Goal: Task Accomplishment & Management: Use online tool/utility

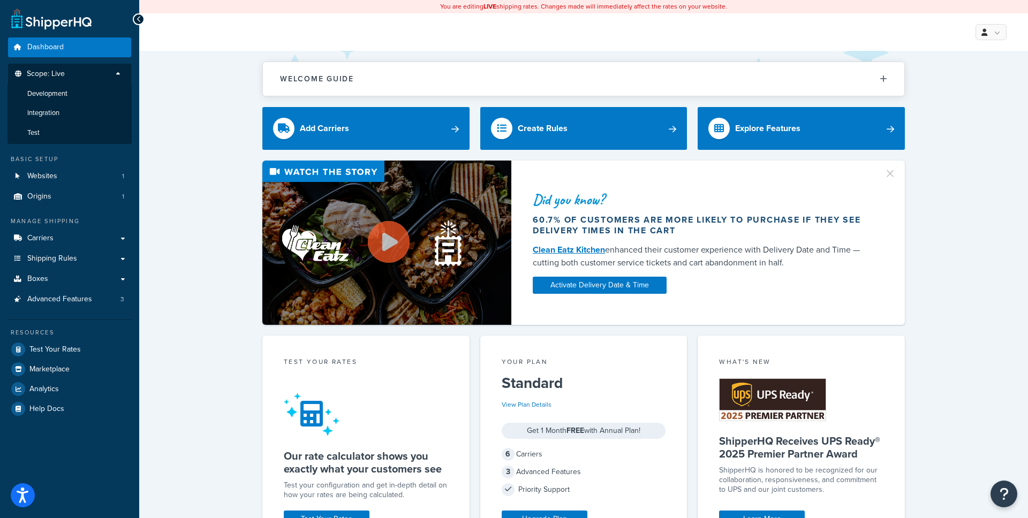
click at [51, 172] on span "Websites" at bounding box center [42, 176] width 30 height 9
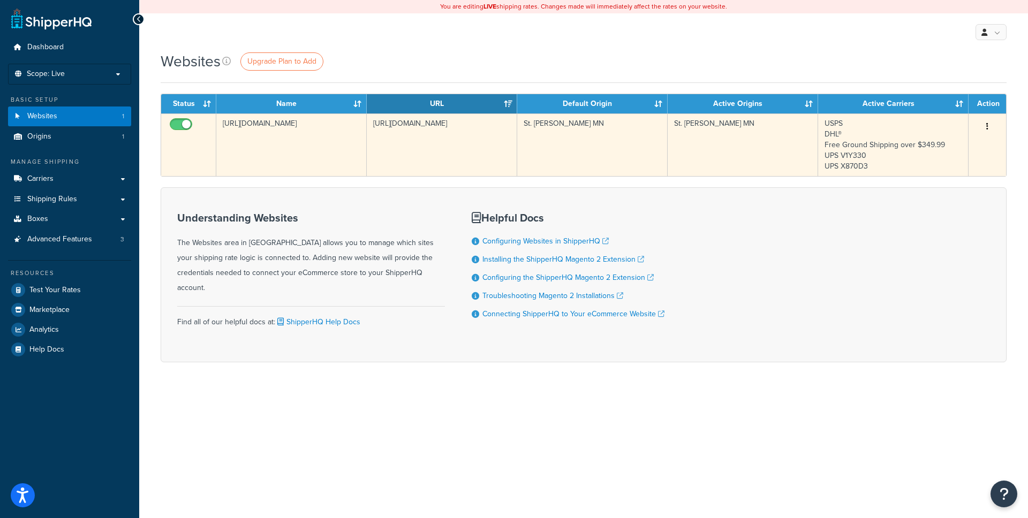
click at [324, 165] on td "[URL][DOMAIN_NAME]" at bounding box center [291, 144] width 150 height 63
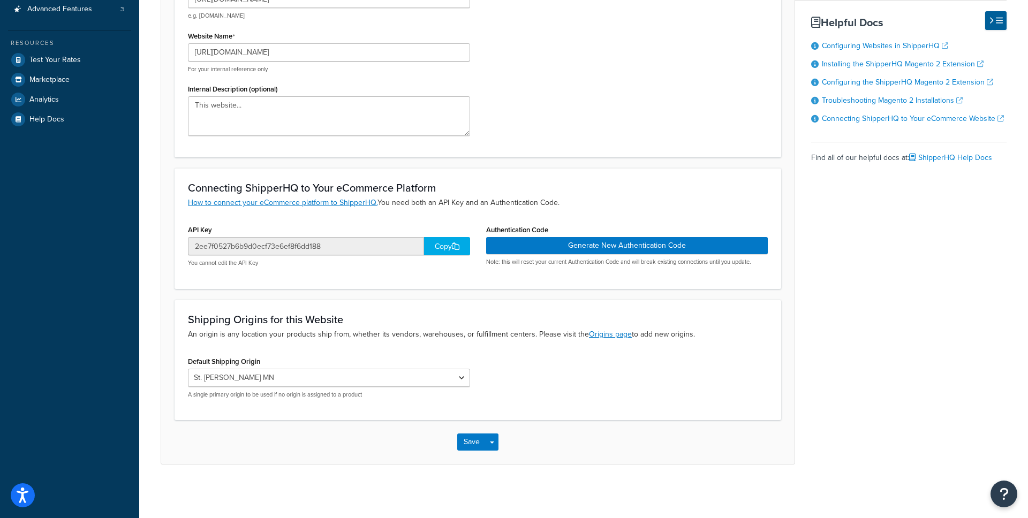
click at [455, 254] on div "Copy" at bounding box center [447, 246] width 46 height 18
